Goal: Task Accomplishment & Management: Use online tool/utility

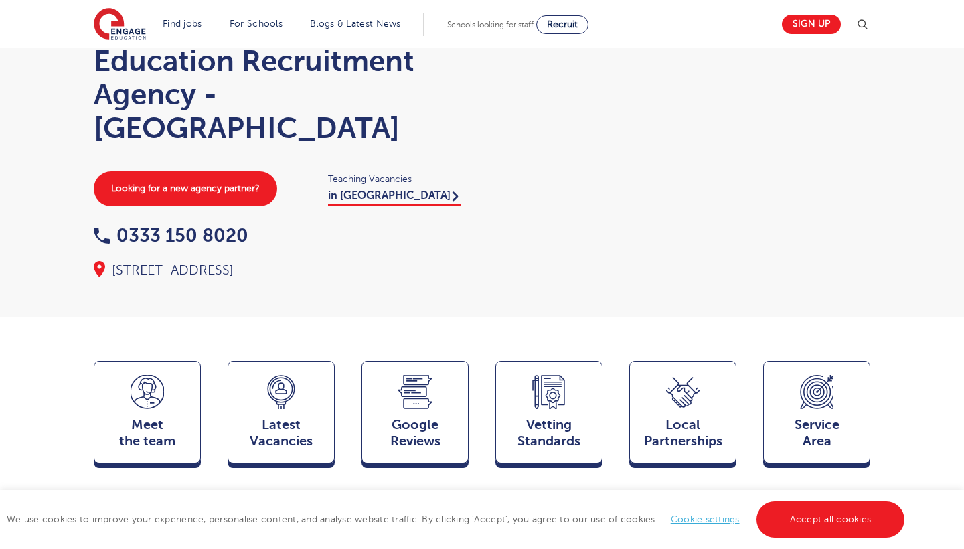
scroll to position [69, 0]
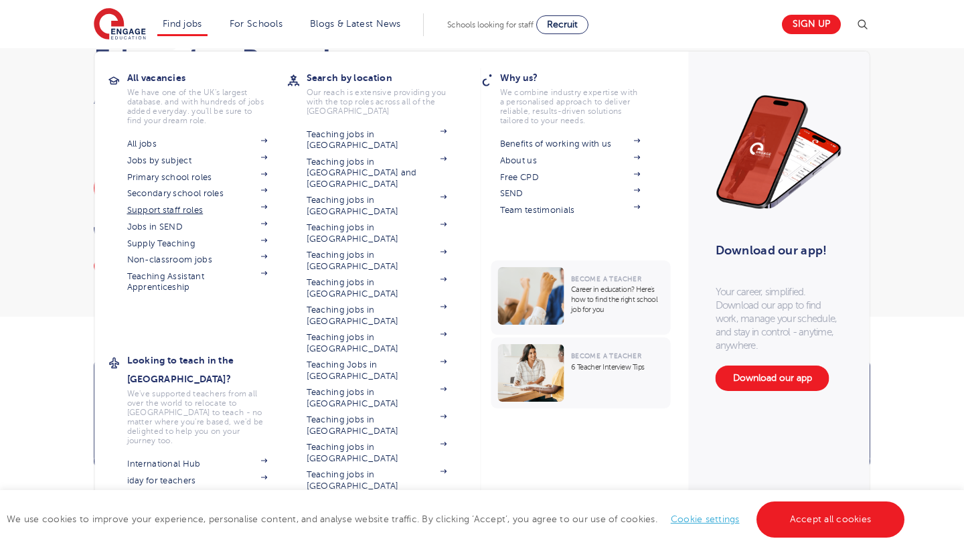
click at [193, 210] on link "Support staff roles" at bounding box center [197, 210] width 141 height 11
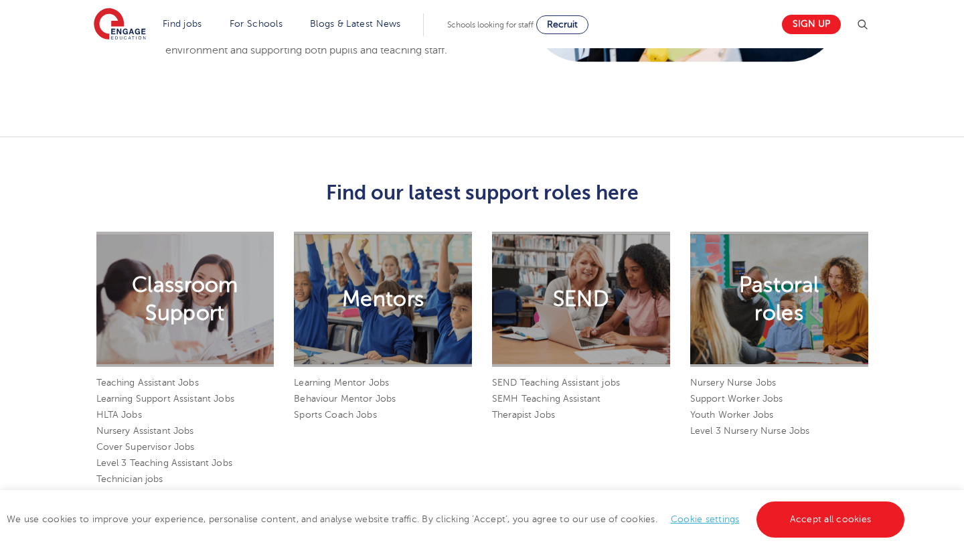
scroll to position [1094, 0]
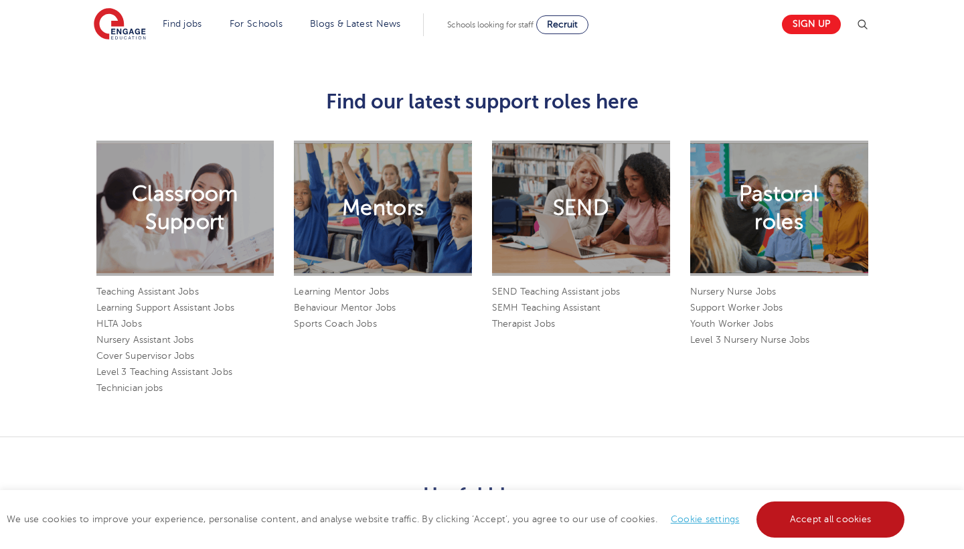
click at [818, 517] on link "Accept all cookies" at bounding box center [830, 519] width 149 height 36
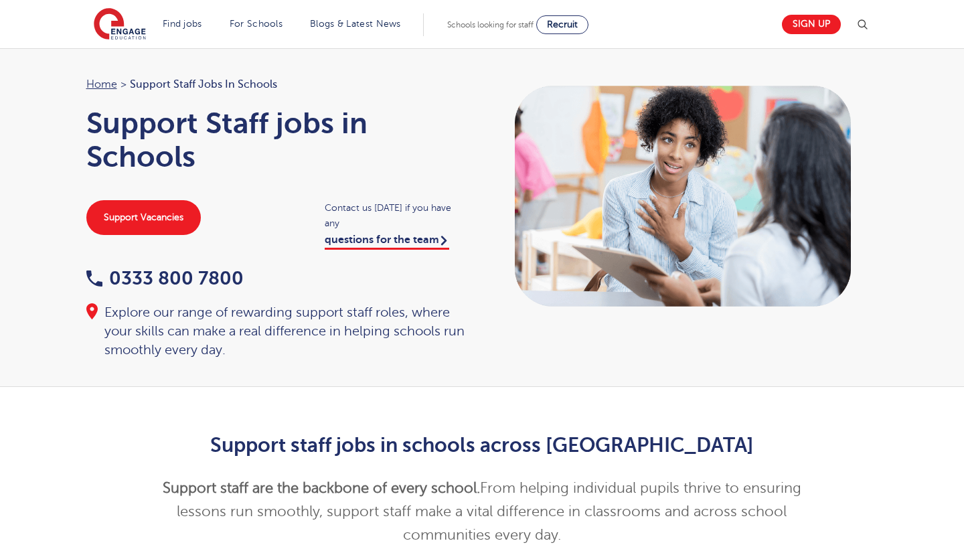
scroll to position [0, 0]
click at [578, 27] on span "Recruit" at bounding box center [562, 24] width 31 height 10
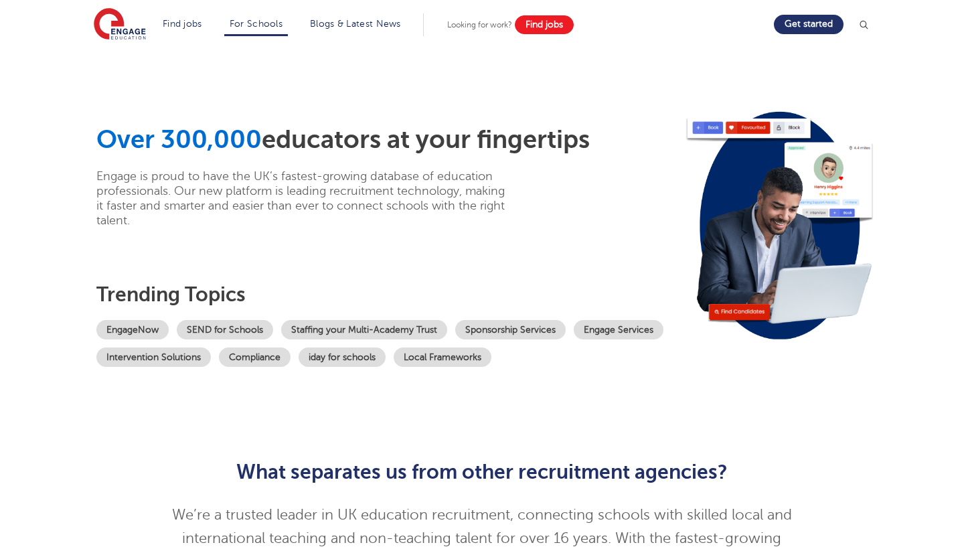
click at [573, 19] on link "Find jobs" at bounding box center [544, 24] width 59 height 19
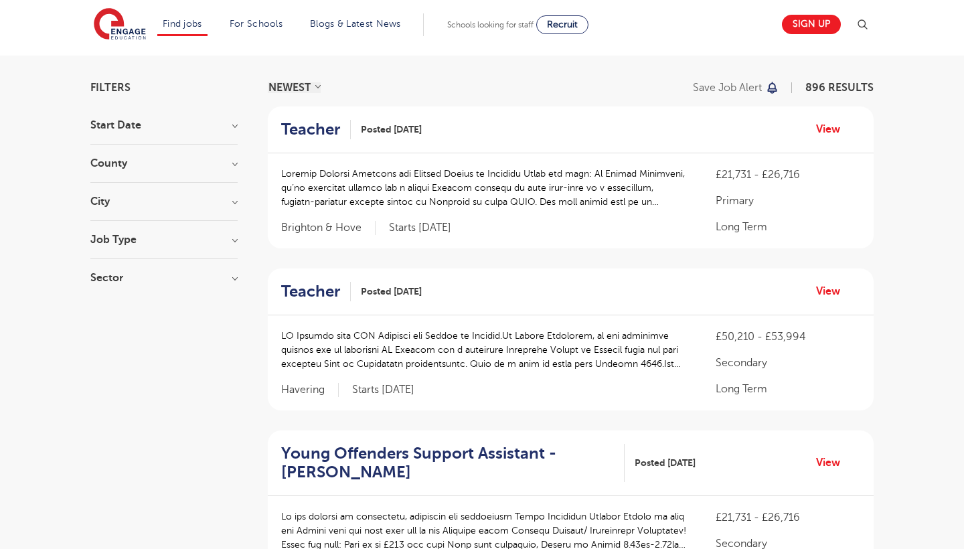
scroll to position [83, 0]
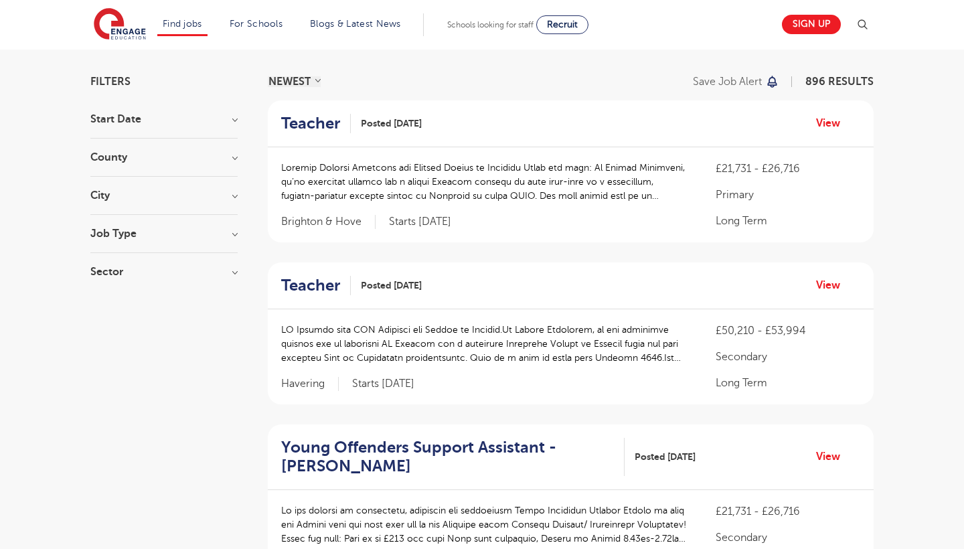
click at [224, 165] on div "County London 548 Hertfordshire 133 Leeds 37 East Sussex 16 West Sussex 16 Show…" at bounding box center [163, 164] width 147 height 25
click at [226, 153] on h3 "County" at bounding box center [163, 157] width 147 height 11
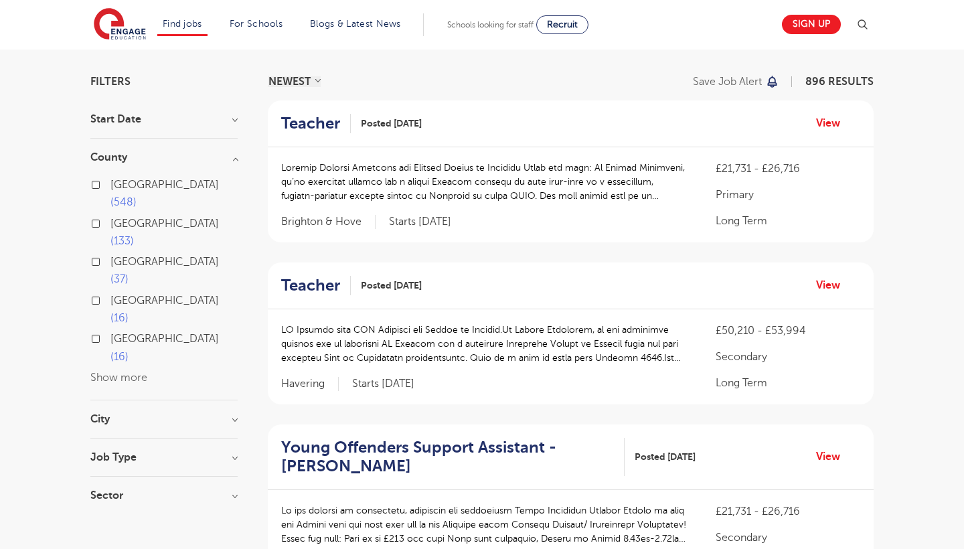
click at [110, 185] on label "London 548" at bounding box center [173, 193] width 127 height 35
click at [110, 185] on input "London 548" at bounding box center [114, 183] width 9 height 9
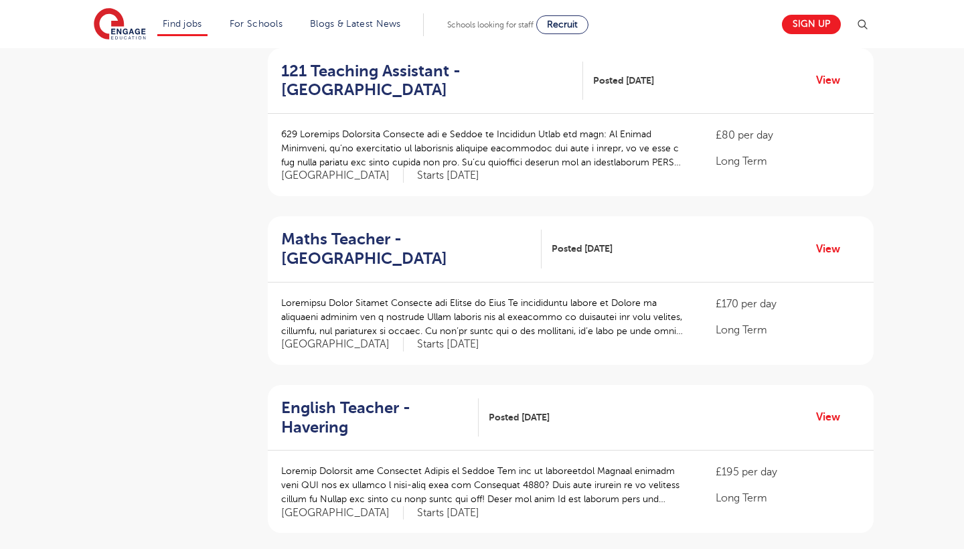
scroll to position [1133, 0]
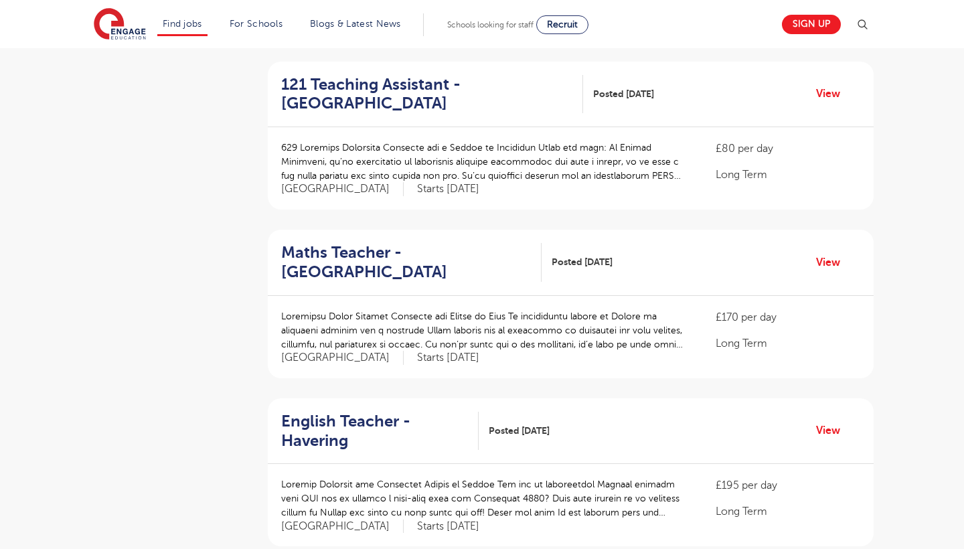
click at [335, 243] on h2 "Maths Teacher - Redbridge" at bounding box center [406, 262] width 250 height 39
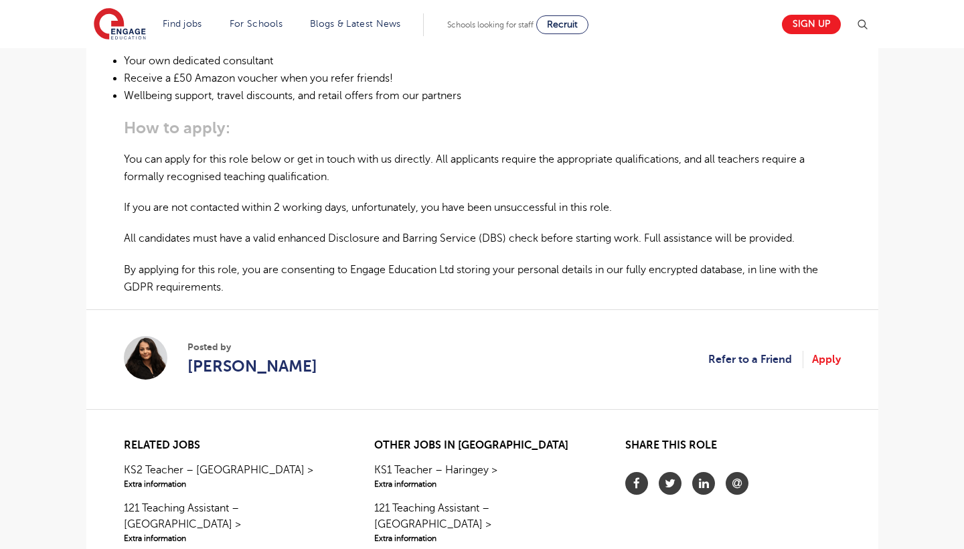
scroll to position [851, 0]
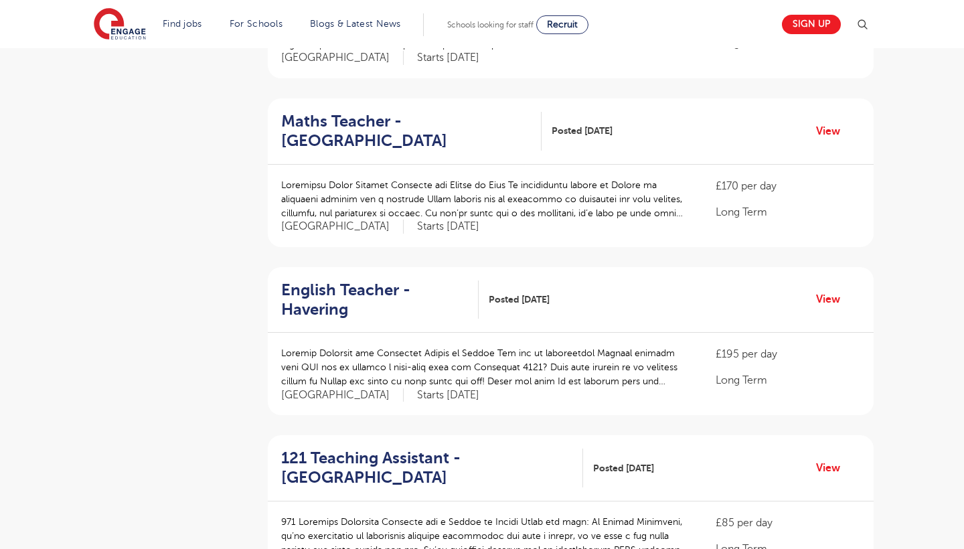
scroll to position [1380, 0]
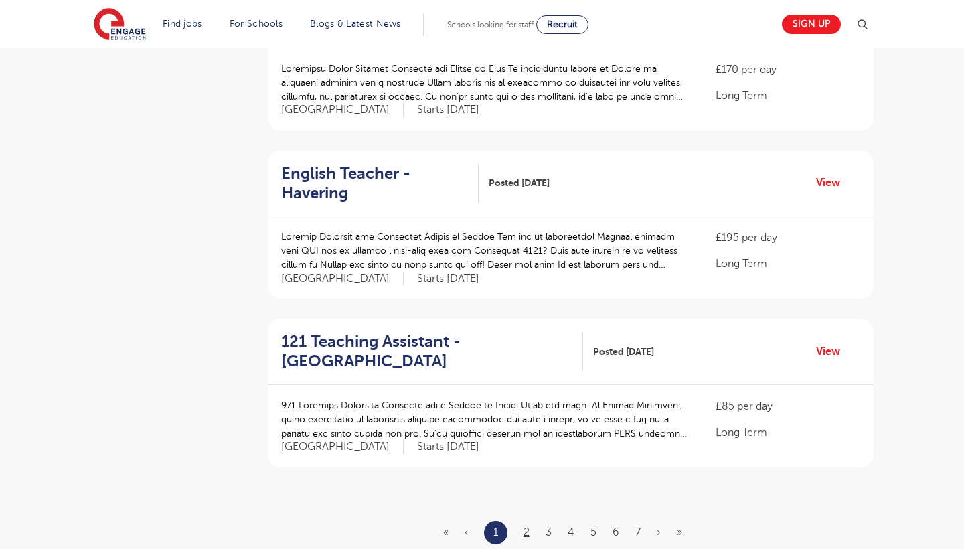
click at [527, 526] on link "2" at bounding box center [526, 532] width 6 height 12
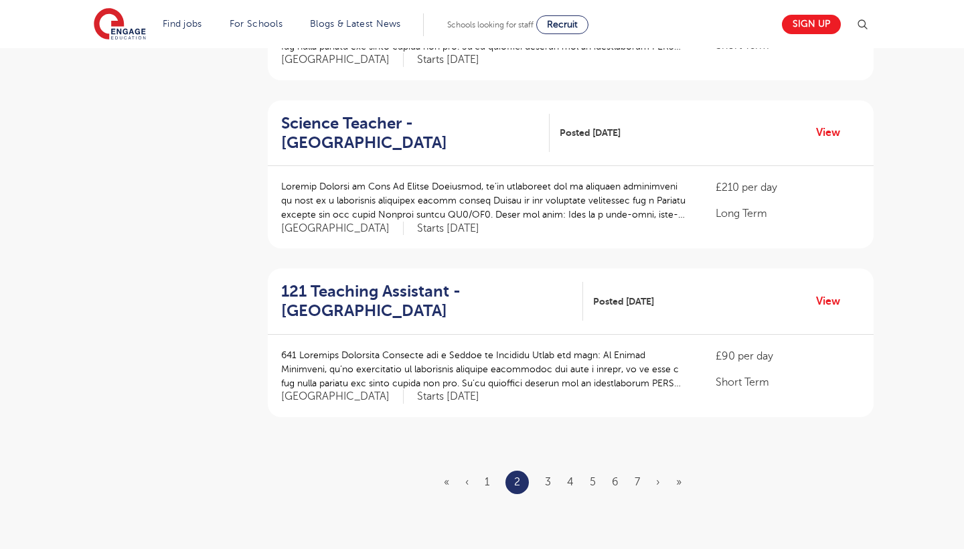
scroll to position [1454, 0]
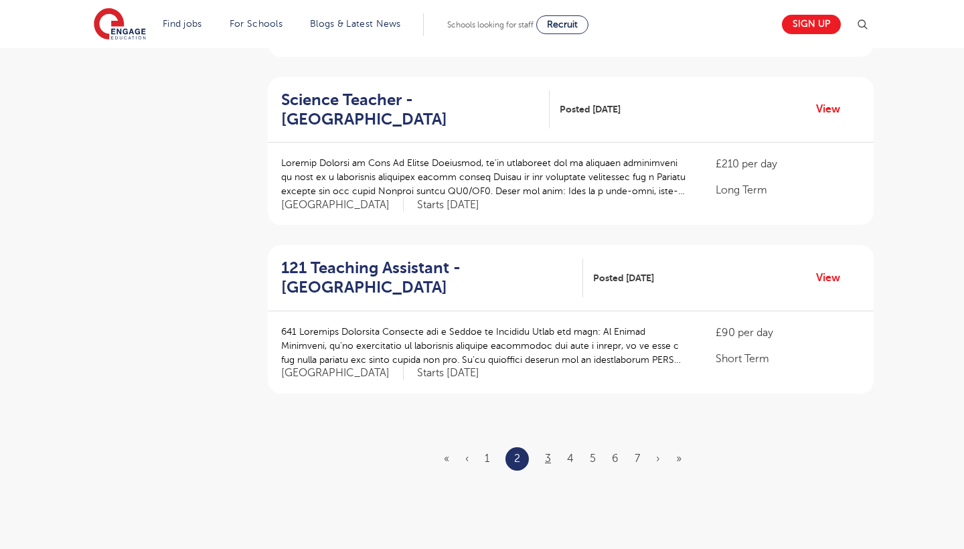
click at [548, 452] on link "3" at bounding box center [548, 458] width 6 height 12
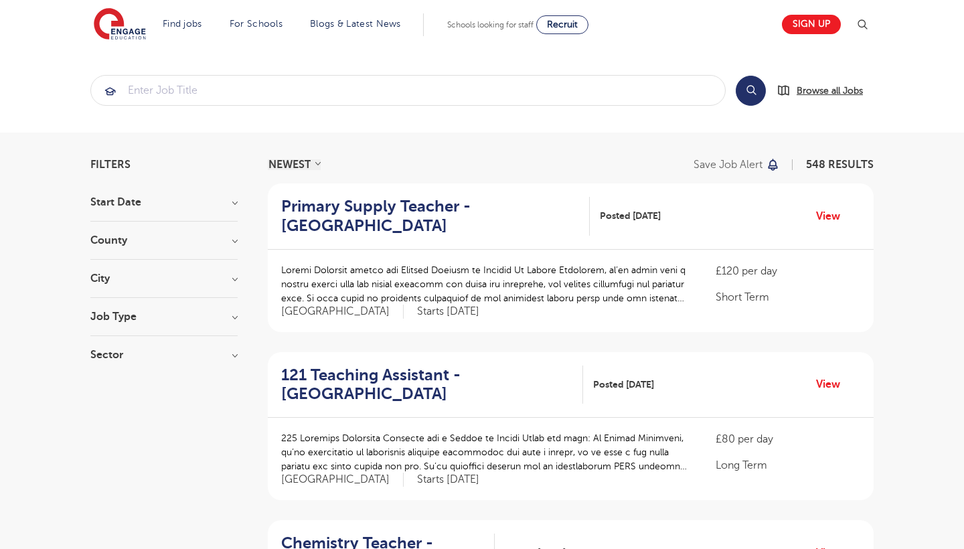
click at [837, 92] on span "Browse all Jobs" at bounding box center [830, 90] width 66 height 15
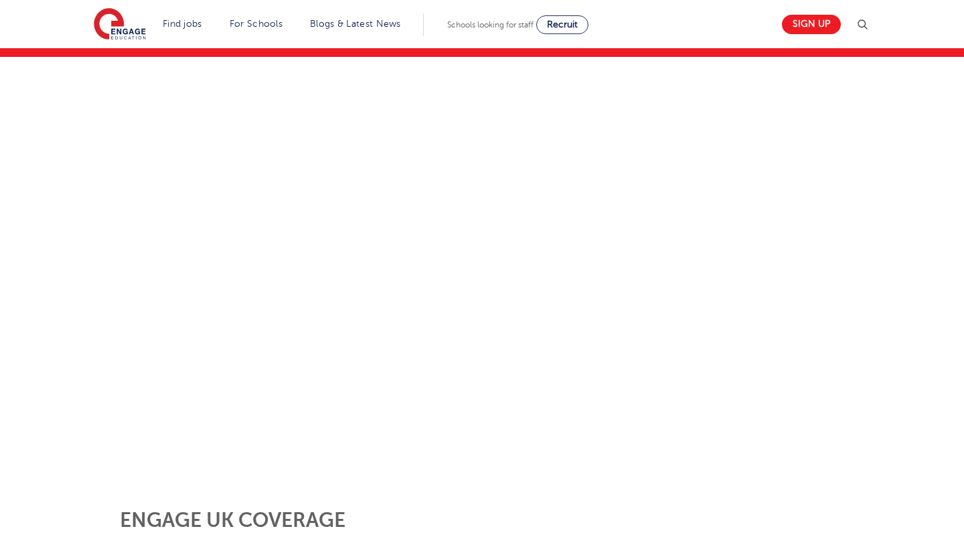
scroll to position [142, 0]
